Goal: Task Accomplishment & Management: Manage account settings

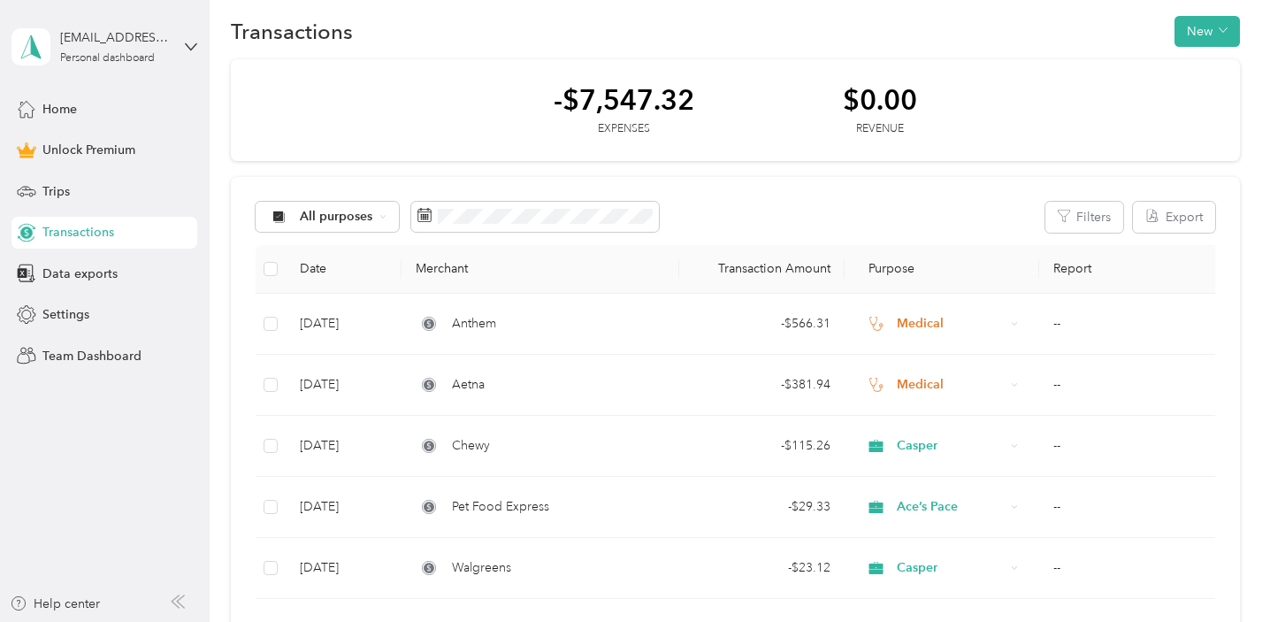
scroll to position [12, 0]
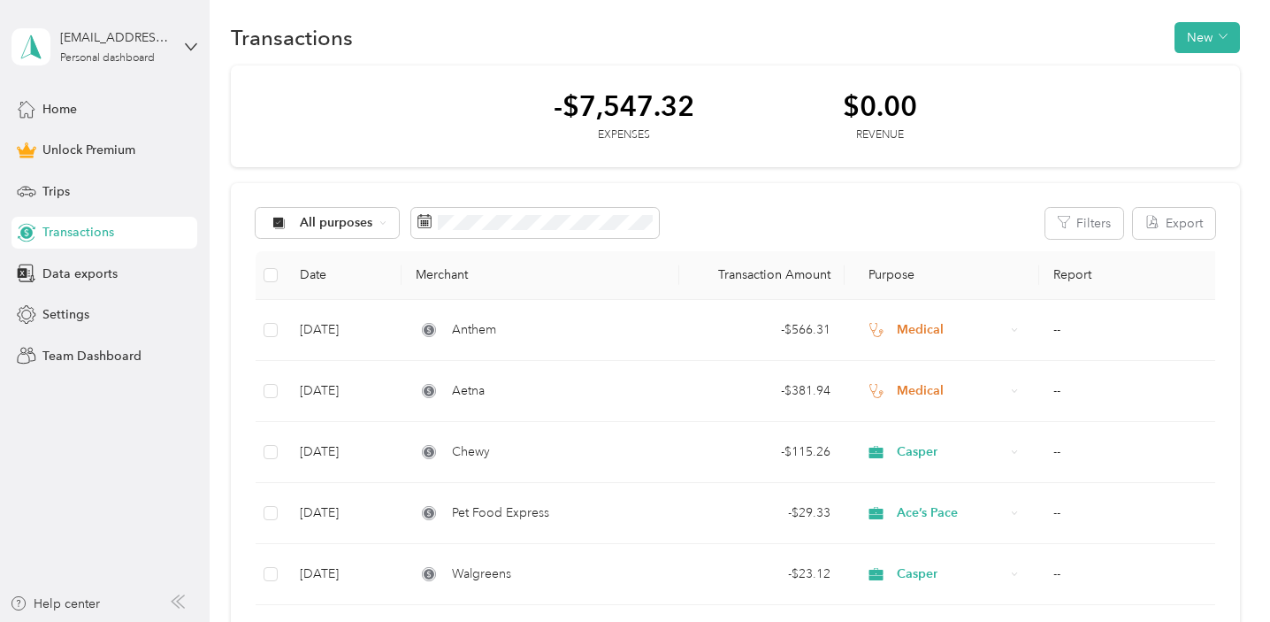
click at [455, 279] on th "Merchant" at bounding box center [539, 275] width 277 height 49
click at [443, 274] on th "Merchant" at bounding box center [539, 275] width 277 height 49
click at [908, 279] on span "Purpose" at bounding box center [887, 274] width 56 height 15
click at [1115, 215] on button "Filters" at bounding box center [1084, 223] width 78 height 31
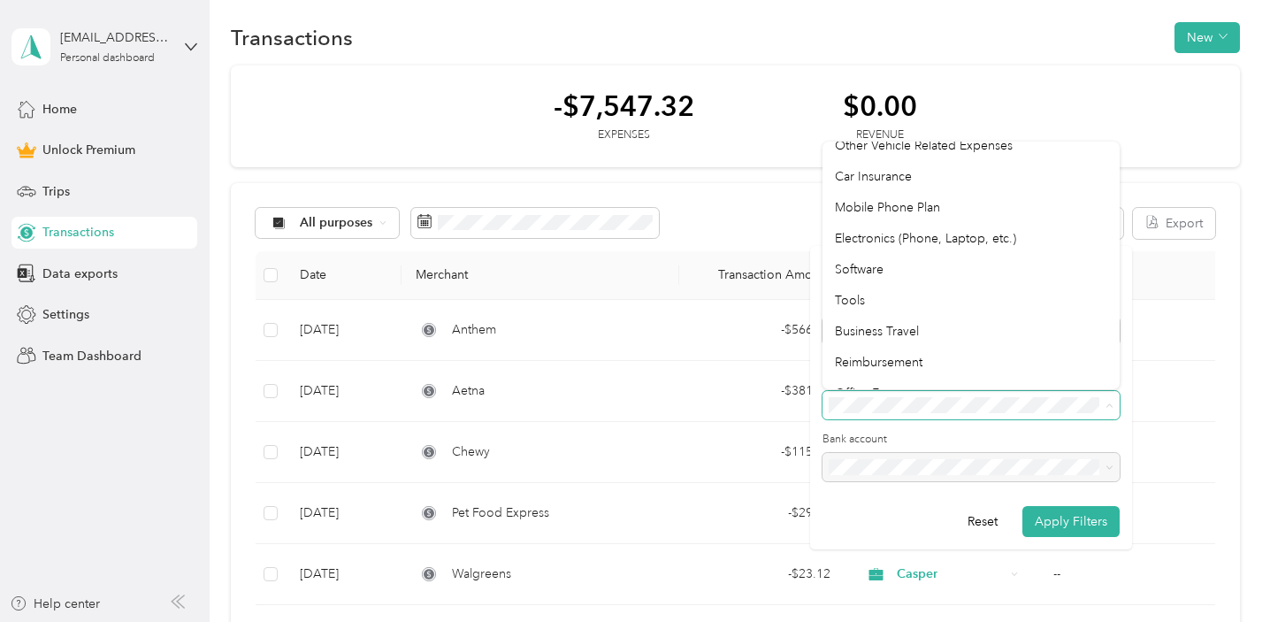
scroll to position [332, 0]
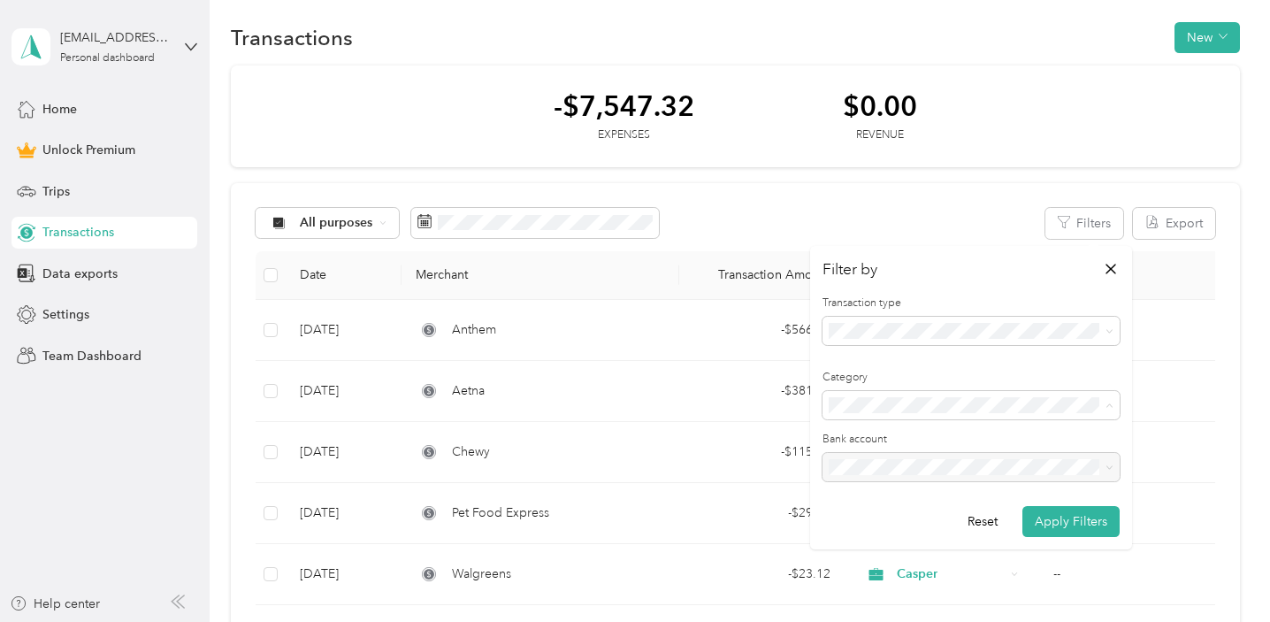
click at [932, 426] on form "Transaction type Category Bank account Reset Apply Filters" at bounding box center [970, 415] width 297 height 241
click at [925, 321] on span at bounding box center [970, 331] width 297 height 28
click at [927, 212] on div "All purposes Filters Export" at bounding box center [735, 223] width 959 height 31
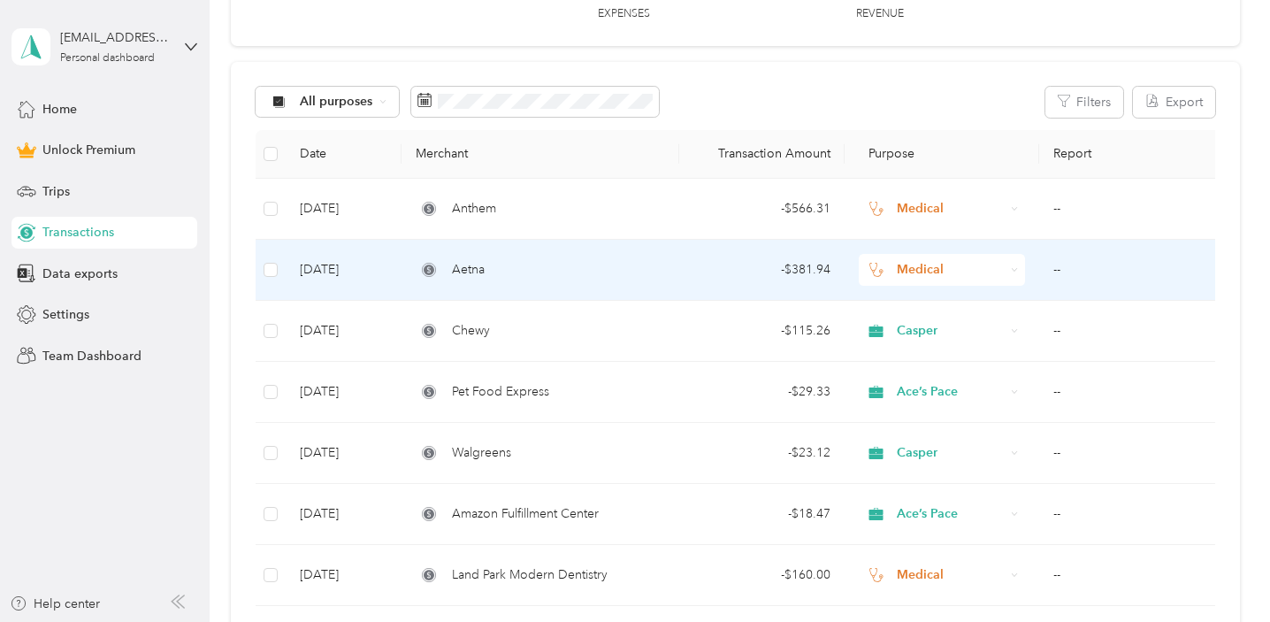
scroll to position [198, 0]
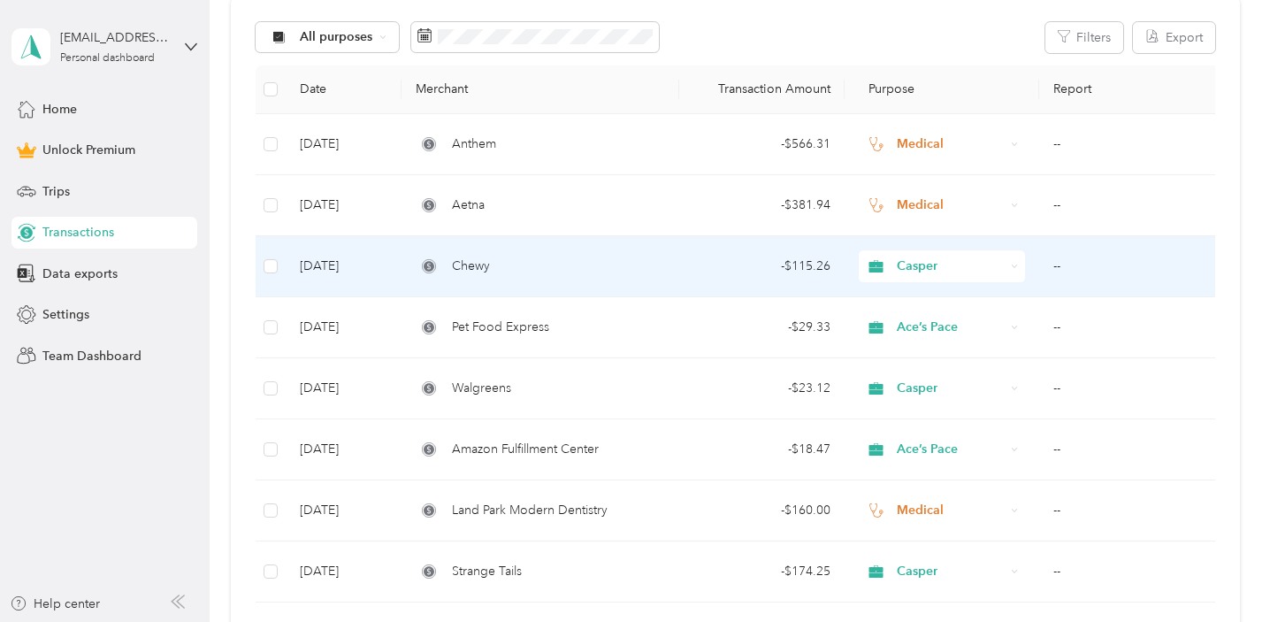
click at [922, 256] on span "Casper" at bounding box center [951, 265] width 108 height 19
click at [929, 367] on li "Casper" at bounding box center [942, 361] width 165 height 31
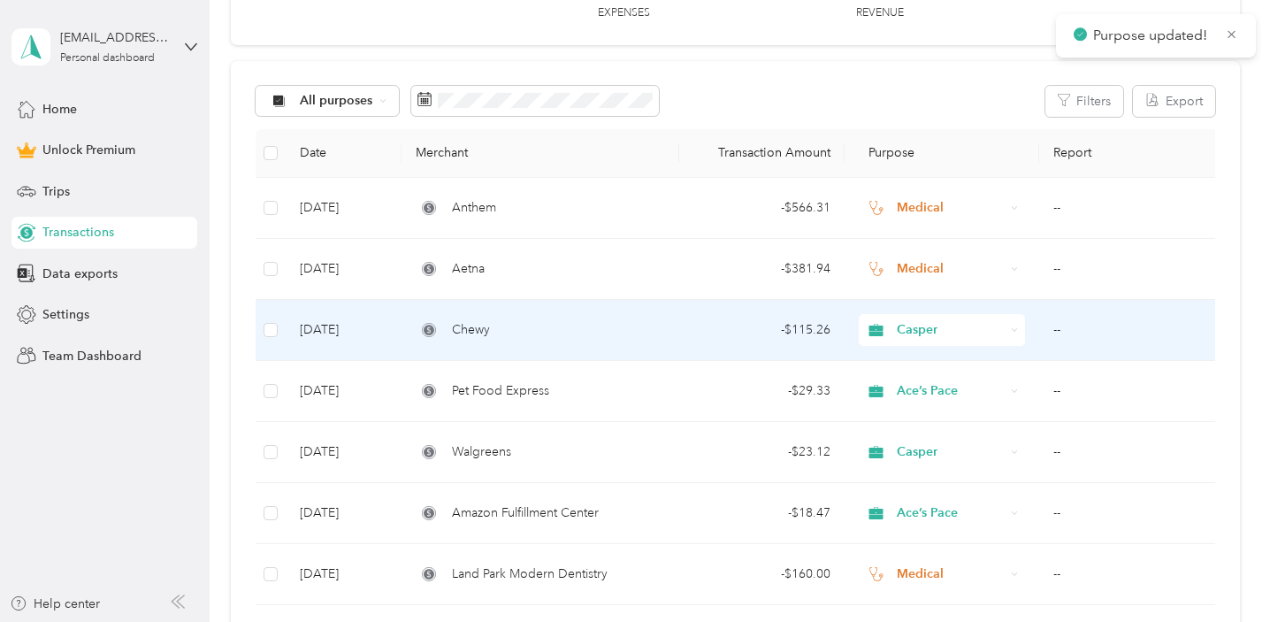
scroll to position [0, 0]
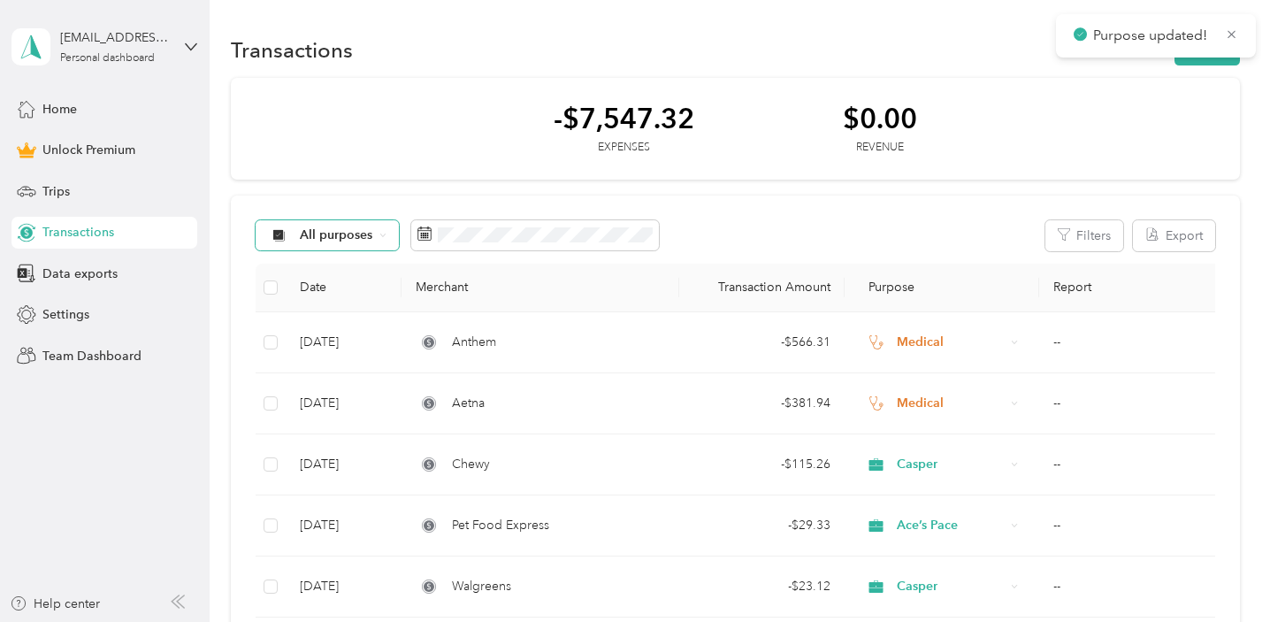
click at [350, 222] on div "All purposes" at bounding box center [327, 235] width 143 height 30
click at [334, 389] on span "Casper" at bounding box center [343, 391] width 86 height 19
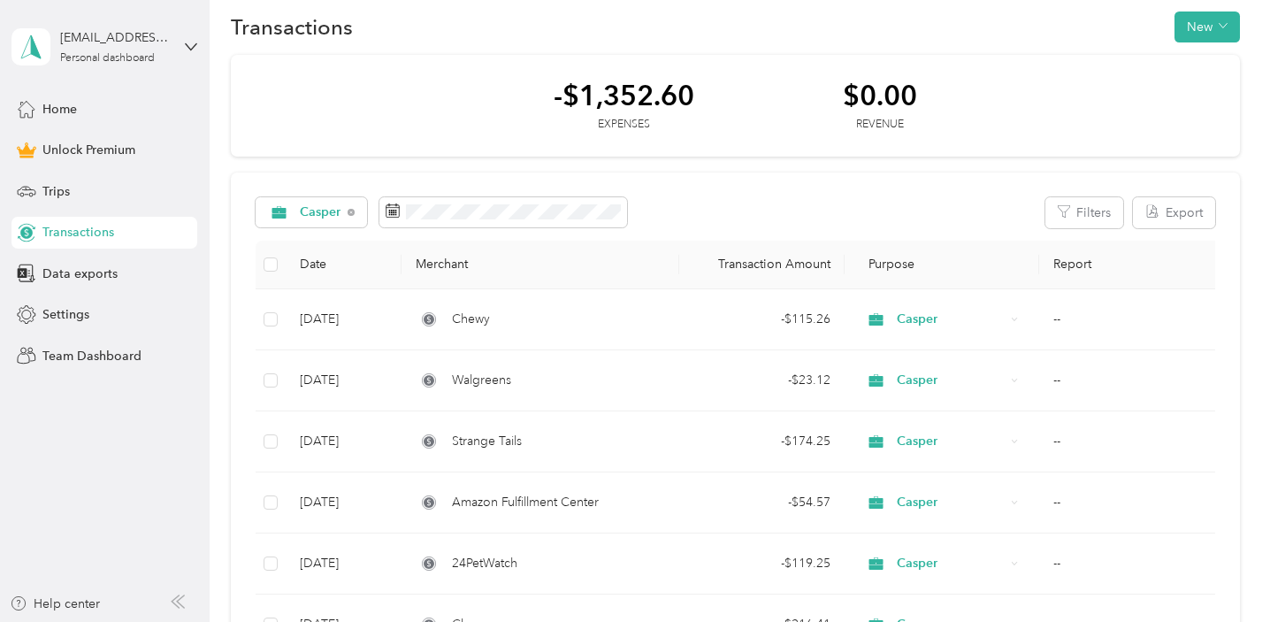
scroll to position [15, 0]
